Goal: Check status: Check status

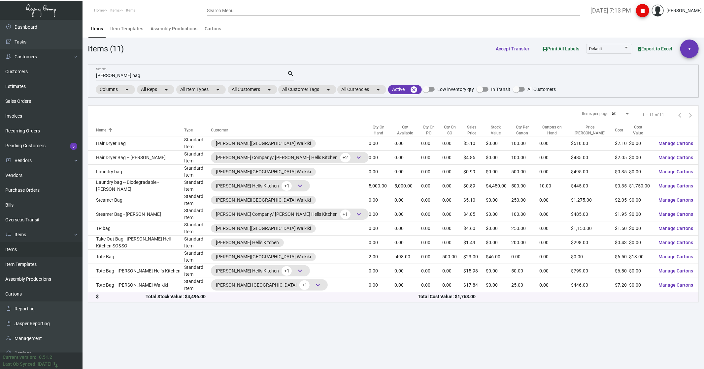
drag, startPoint x: 0, startPoint y: 0, endPoint x: 107, endPoint y: 74, distance: 130.4
click at [107, 74] on input "[PERSON_NAME] bag" at bounding box center [191, 75] width 191 height 5
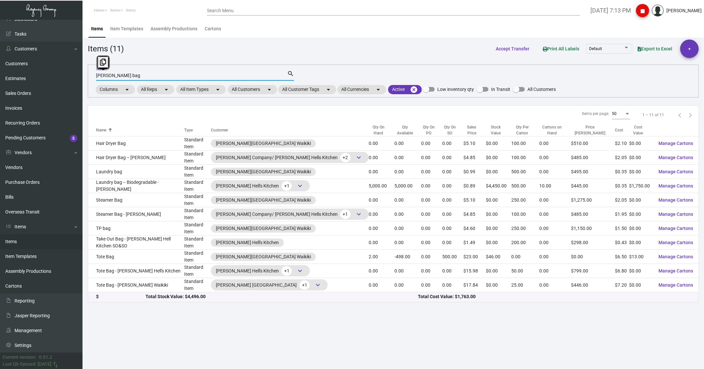
click at [107, 74] on input "[PERSON_NAME] bag" at bounding box center [191, 75] width 191 height 5
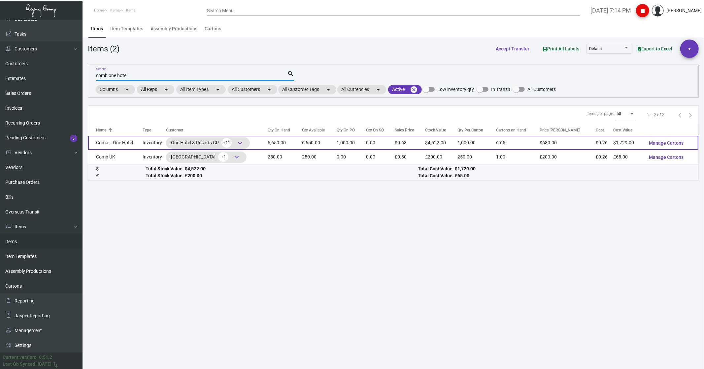
type input "comb one hotel"
click at [291, 142] on td "6,650.00" at bounding box center [285, 143] width 34 height 14
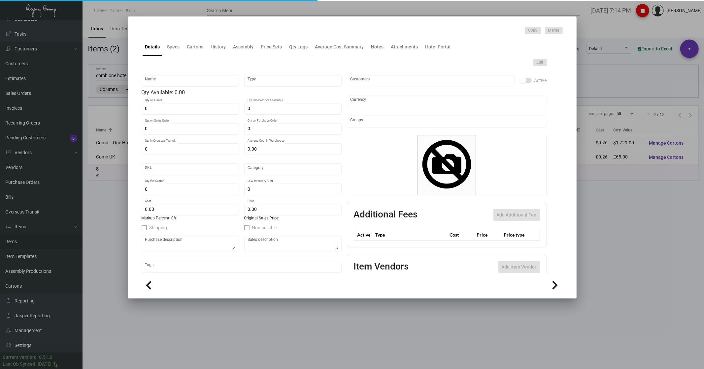
type input "Comb -- One Hotel"
type input "Inventory"
type input "6,650"
type input "1,000"
type input "$ 4.25"
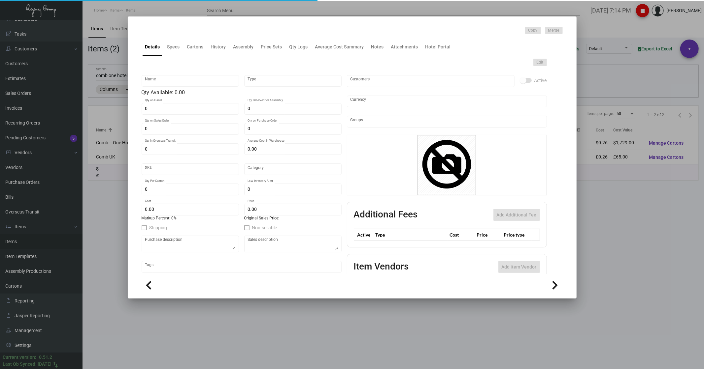
type input "32"
type input "Standard"
type input "1,000"
type input "$ 0.26"
type input "$ 0.68"
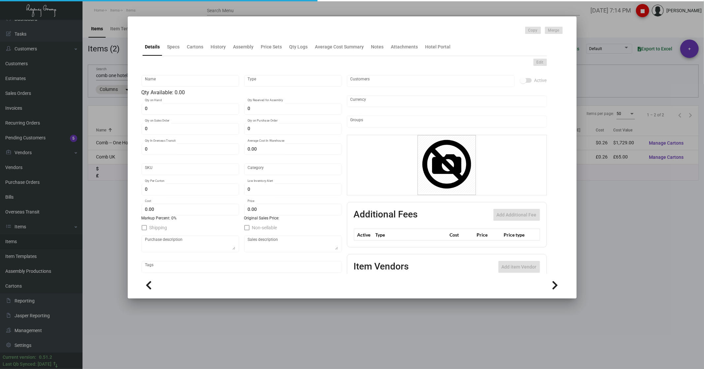
type textarea "Comb: Natural wooden comb size is 133MM x 30MM, packed in normal packaging"
type textarea "Comb"
checkbox input "true"
type input "United States Dollar $"
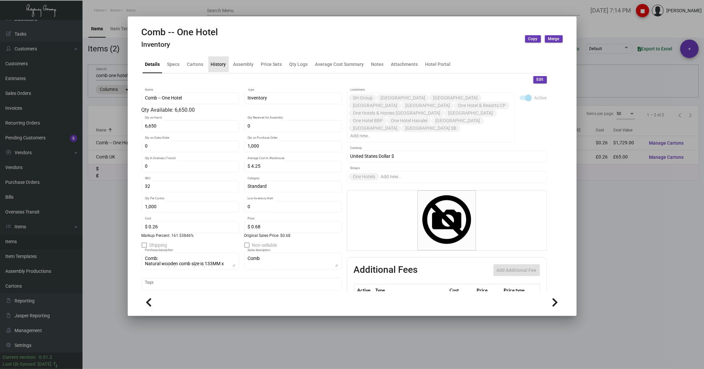
click at [222, 62] on div "History" at bounding box center [218, 64] width 15 height 7
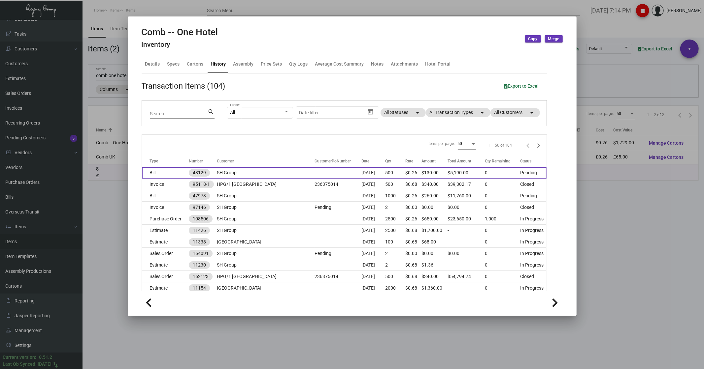
click at [174, 171] on td "Bill" at bounding box center [165, 173] width 47 height 12
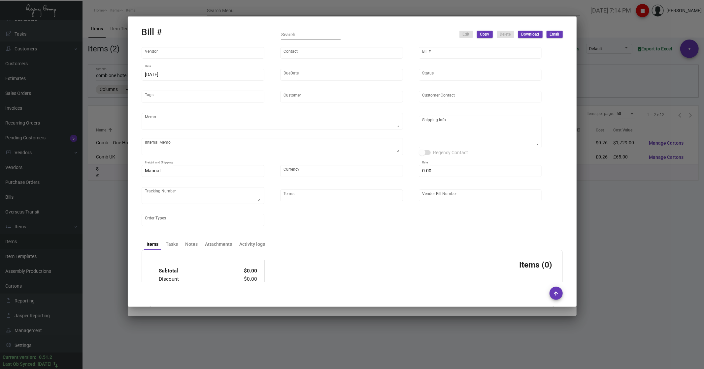
type input "Hangzhou [PERSON_NAME] Leisure Product Co. LTD"
type input "[PERSON_NAME]"
type input "48129"
type input "[DATE]"
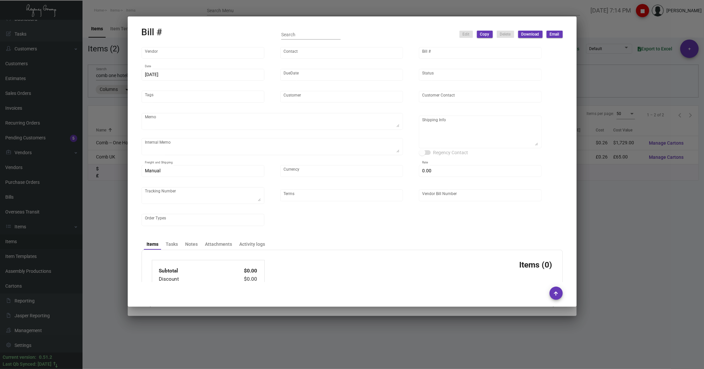
type input "SH Group"
type input "[PERSON_NAME]"
type textarea "comb and 10K laundry bag ship out before CNY. 2600pcs laundry bag and 500pcs co…"
type textarea "SH Group - [PERSON_NAME] [STREET_ADDRESS][US_STATE]"
type input "United States Dollar $"
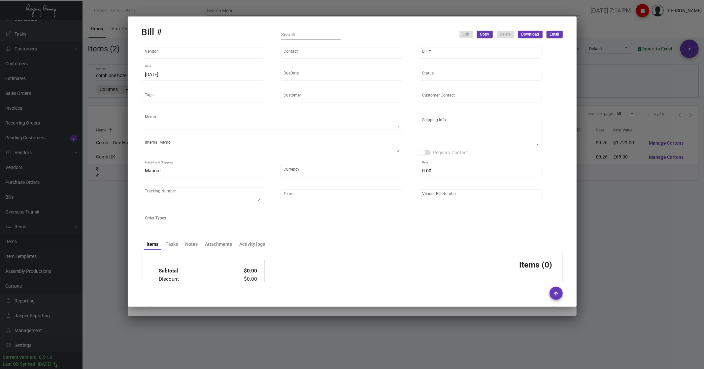
type input "$ 0.00"
type input "Net 30"
type input "20250526_1 - 108506"
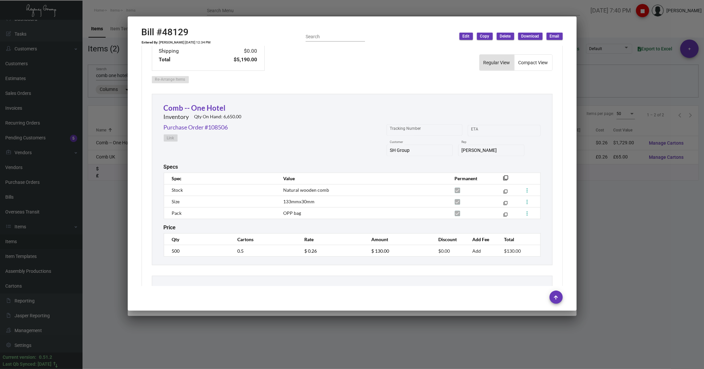
scroll to position [263, 0]
